Goal: Transaction & Acquisition: Book appointment/travel/reservation

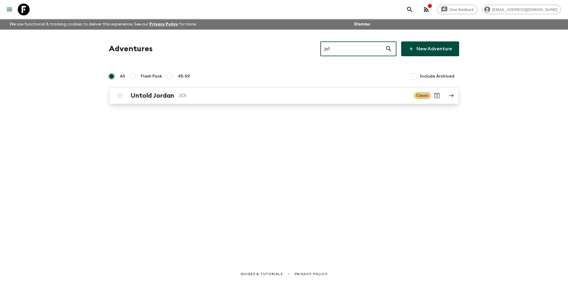
type input "jo1"
click at [284, 88] on link "Untold Jordan JO1 Classic" at bounding box center [284, 95] width 350 height 17
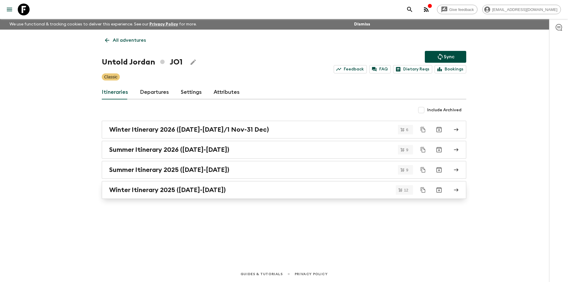
click at [240, 193] on div "Winter Itinerary 2025 ([DATE]-[DATE])" at bounding box center [278, 190] width 338 height 8
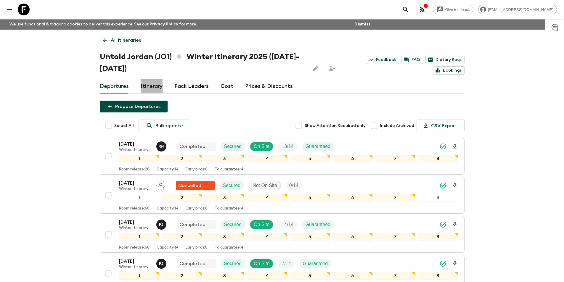
click at [144, 86] on link "Itinerary" at bounding box center [152, 86] width 22 height 14
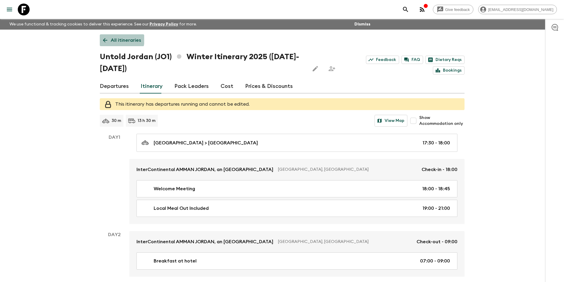
click at [107, 39] on icon at bounding box center [105, 40] width 7 height 7
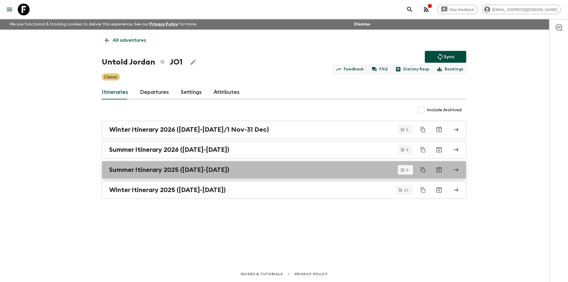
click at [241, 172] on div "Summer Itinerary 2025 ([DATE]-[DATE])" at bounding box center [278, 170] width 338 height 8
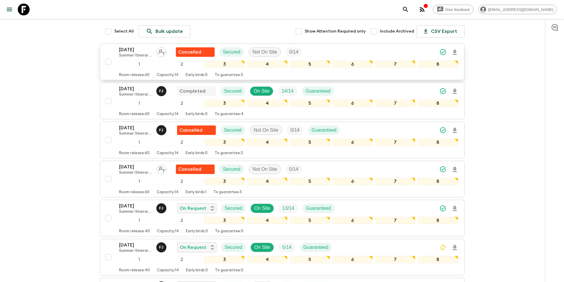
scroll to position [259, 0]
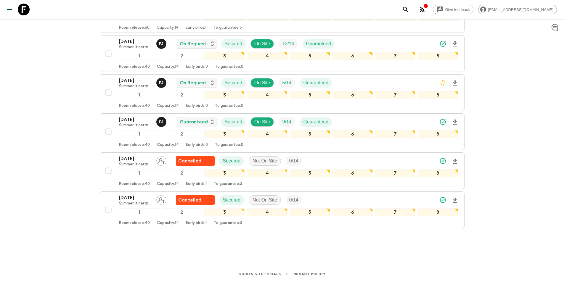
drag, startPoint x: 130, startPoint y: 42, endPoint x: 121, endPoint y: 43, distance: 8.9
click at [121, 43] on p "[DATE]" at bounding box center [135, 41] width 33 height 7
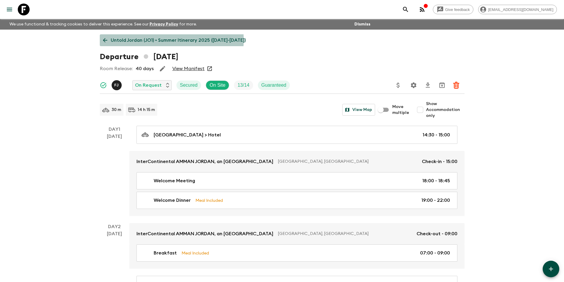
click at [100, 40] on link "Untold Jordan (JO1) • Summer Itinerary 2025 ([DATE]-[DATE])" at bounding box center [174, 40] width 149 height 12
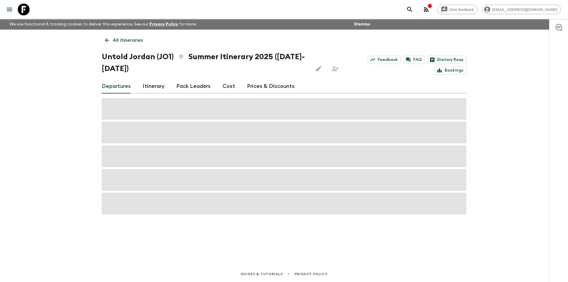
click at [230, 88] on link "Cost" at bounding box center [228, 86] width 13 height 14
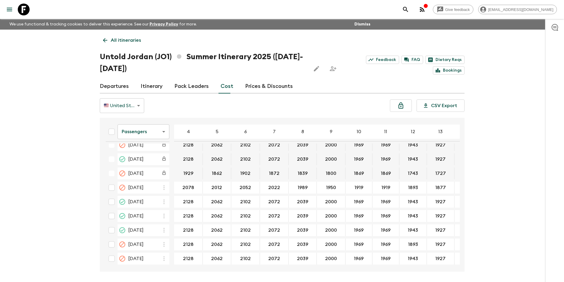
scroll to position [634, 0]
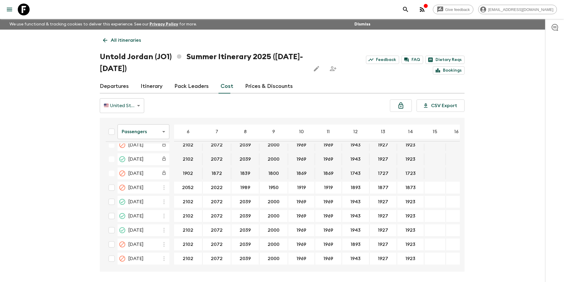
scroll to position [634, 76]
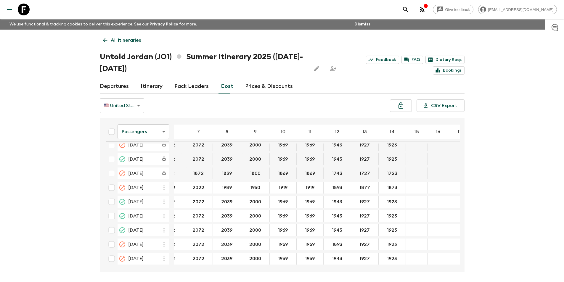
click at [144, 134] on body "Give feedback [EMAIL_ADDRESS][DOMAIN_NAME] We use functional & tracking cookies…" at bounding box center [282, 152] width 564 height 304
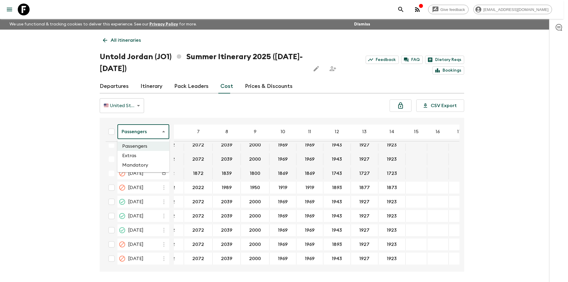
click at [141, 155] on li "Extras" at bounding box center [143, 155] width 52 height 9
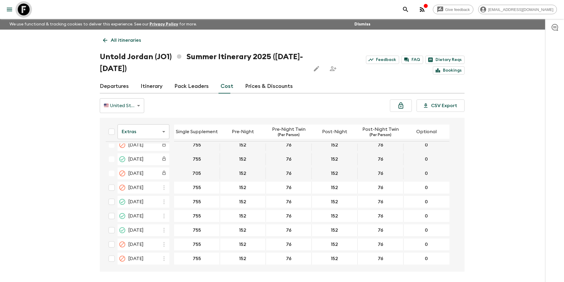
click at [22, 9] on icon at bounding box center [24, 10] width 12 height 12
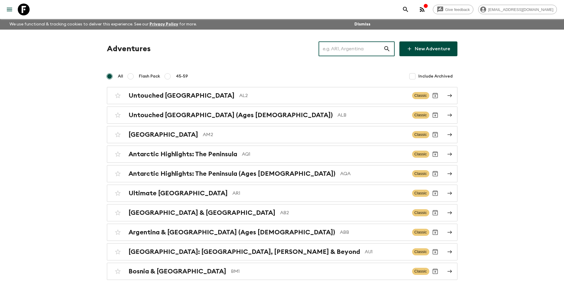
click at [348, 50] on input "text" at bounding box center [350, 49] width 65 height 17
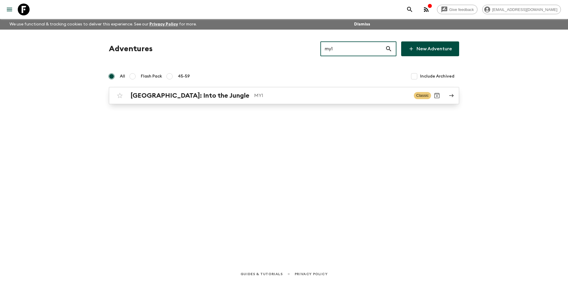
type input "my1"
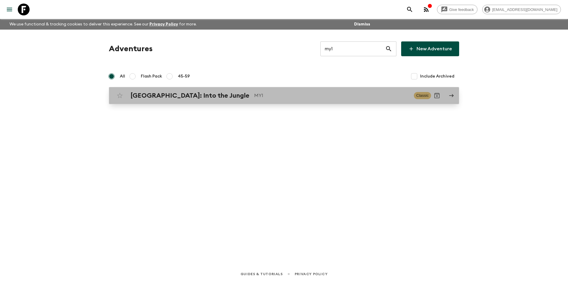
click at [279, 98] on p "MY1" at bounding box center [331, 95] width 155 height 7
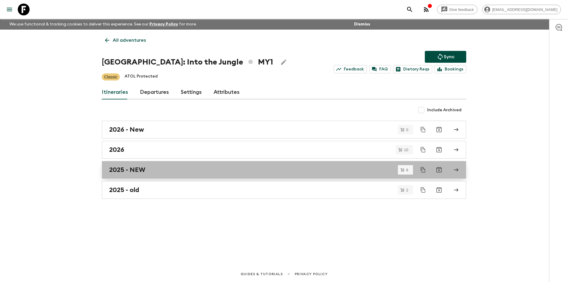
click at [175, 176] on link "2025 - NEW" at bounding box center [284, 170] width 365 height 18
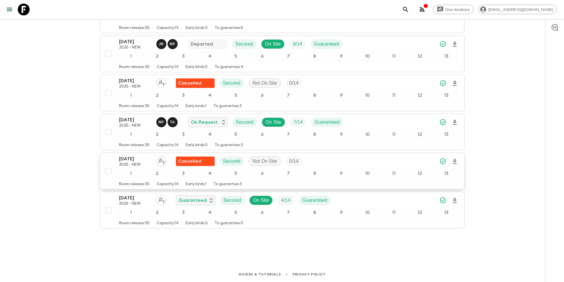
scroll to position [208, 0]
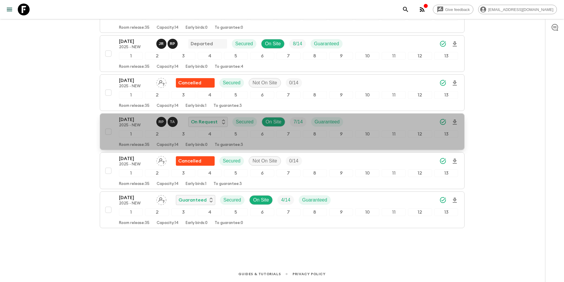
click at [128, 120] on p "[DATE]" at bounding box center [135, 119] width 33 height 7
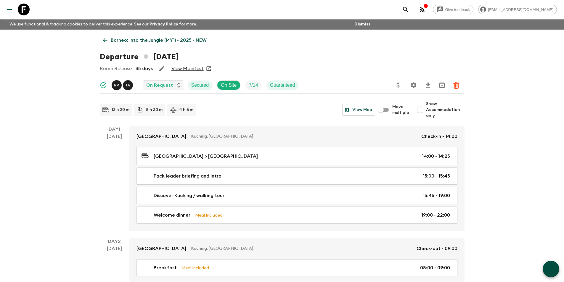
click at [107, 41] on icon at bounding box center [105, 40] width 7 height 7
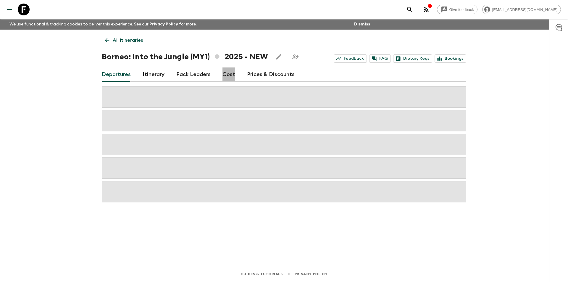
click at [228, 76] on link "Cost" at bounding box center [228, 74] width 13 height 14
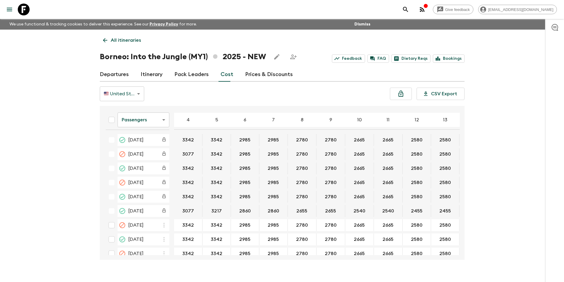
scroll to position [23, 0]
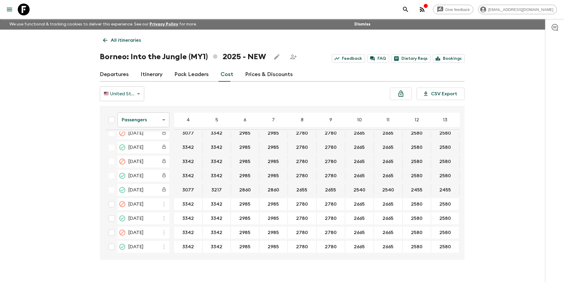
click at [141, 124] on body "Give feedback [EMAIL_ADDRESS][DOMAIN_NAME] We use functional & tracking cookies…" at bounding box center [282, 146] width 564 height 292
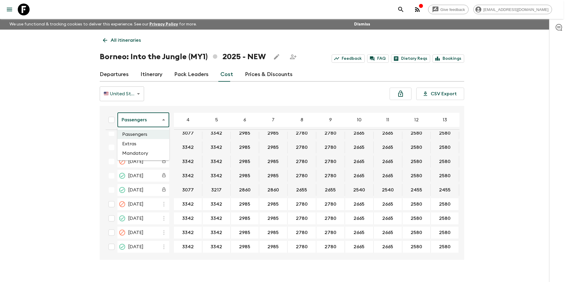
click at [142, 142] on li "Extras" at bounding box center [143, 143] width 52 height 9
